Goal: Find specific page/section: Find specific page/section

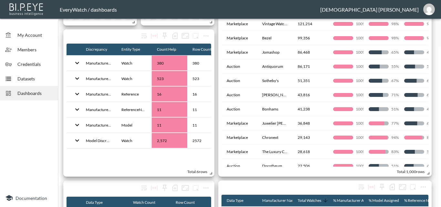
scroll to position [160, 0]
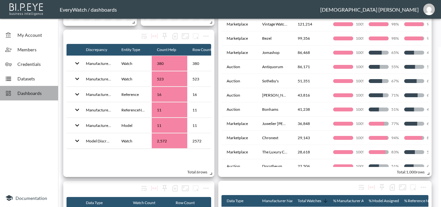
click at [32, 93] on span "Dashboards" at bounding box center [35, 93] width 36 height 7
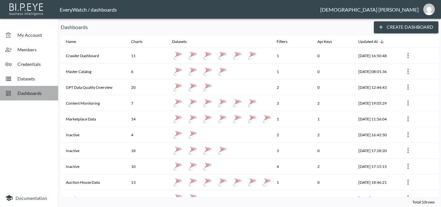
click at [36, 91] on span "Dashboards" at bounding box center [35, 93] width 36 height 7
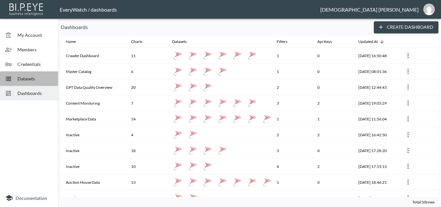
click at [36, 74] on div "Datasets" at bounding box center [29, 78] width 58 height 15
click at [33, 94] on span "Dashboards" at bounding box center [35, 93] width 36 height 7
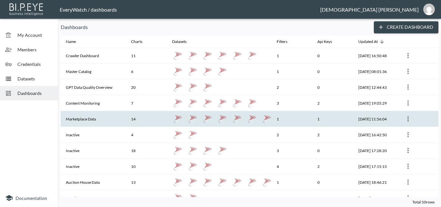
click at [91, 121] on th "Marketplace Data" at bounding box center [93, 119] width 65 height 16
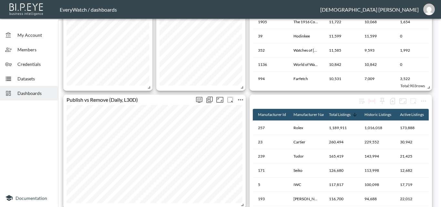
scroll to position [375, 0]
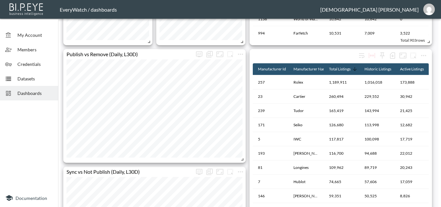
click at [40, 90] on span "Dashboards" at bounding box center [35, 93] width 36 height 7
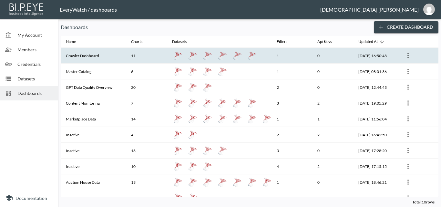
click at [105, 58] on th "Crawler Dashboard" at bounding box center [93, 56] width 65 height 16
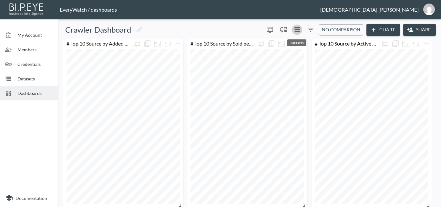
click at [295, 28] on icon "Datasets" at bounding box center [297, 29] width 6 height 5
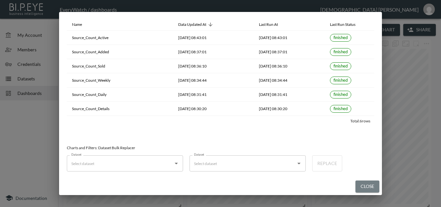
click at [377, 184] on button "Close" at bounding box center [367, 186] width 24 height 12
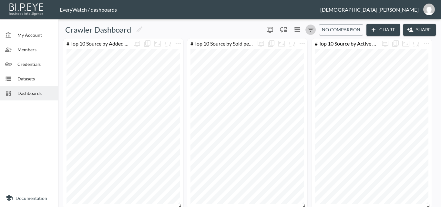
click at [313, 30] on icon "Filters" at bounding box center [311, 30] width 8 height 8
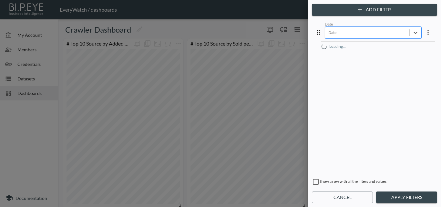
click at [395, 34] on div at bounding box center [367, 32] width 78 height 6
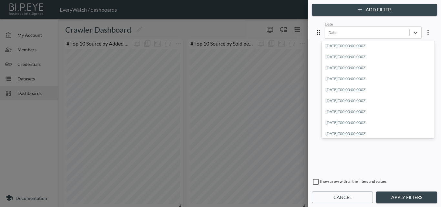
scroll to position [287, 0]
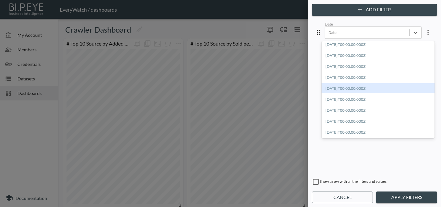
click at [387, 88] on div "[DATE]T00:00:00.000Z" at bounding box center [378, 88] width 113 height 10
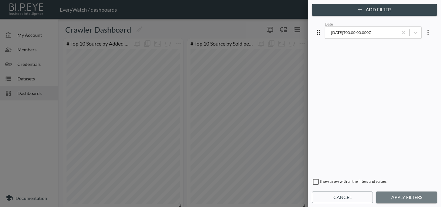
click at [408, 197] on button "Apply Filters" at bounding box center [406, 197] width 61 height 12
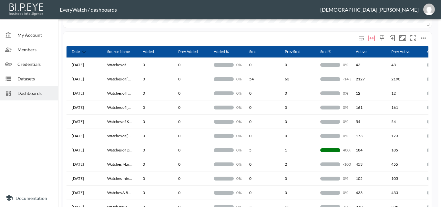
scroll to position [305, 0]
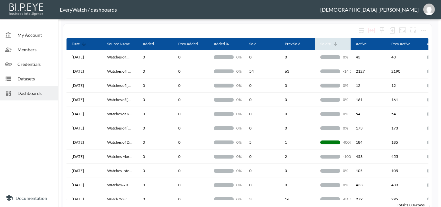
click at [335, 46] on icon at bounding box center [335, 44] width 4 height 4
click at [335, 46] on icon at bounding box center [336, 44] width 6 height 6
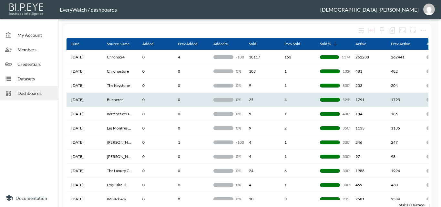
scroll to position [0, 0]
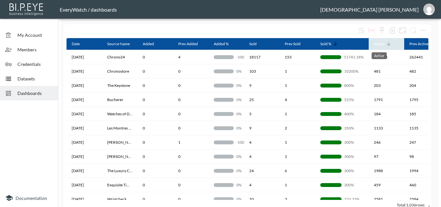
drag, startPoint x: 350, startPoint y: 43, endPoint x: 376, endPoint y: 41, distance: 25.6
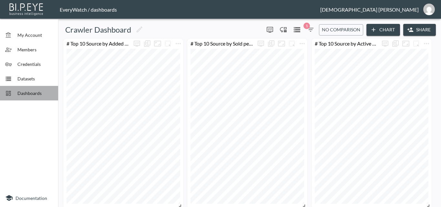
click at [38, 89] on div "Dashboards" at bounding box center [29, 93] width 58 height 15
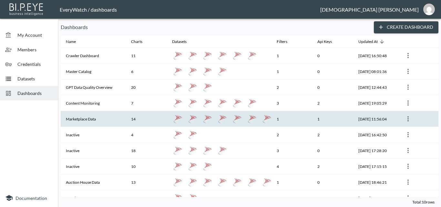
click at [108, 117] on th "Marketplace Data" at bounding box center [93, 119] width 65 height 16
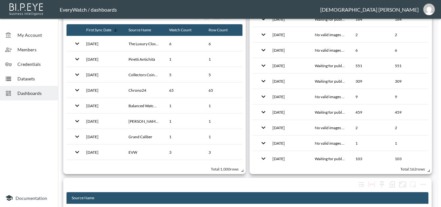
scroll to position [785, 0]
